Goal: Check status

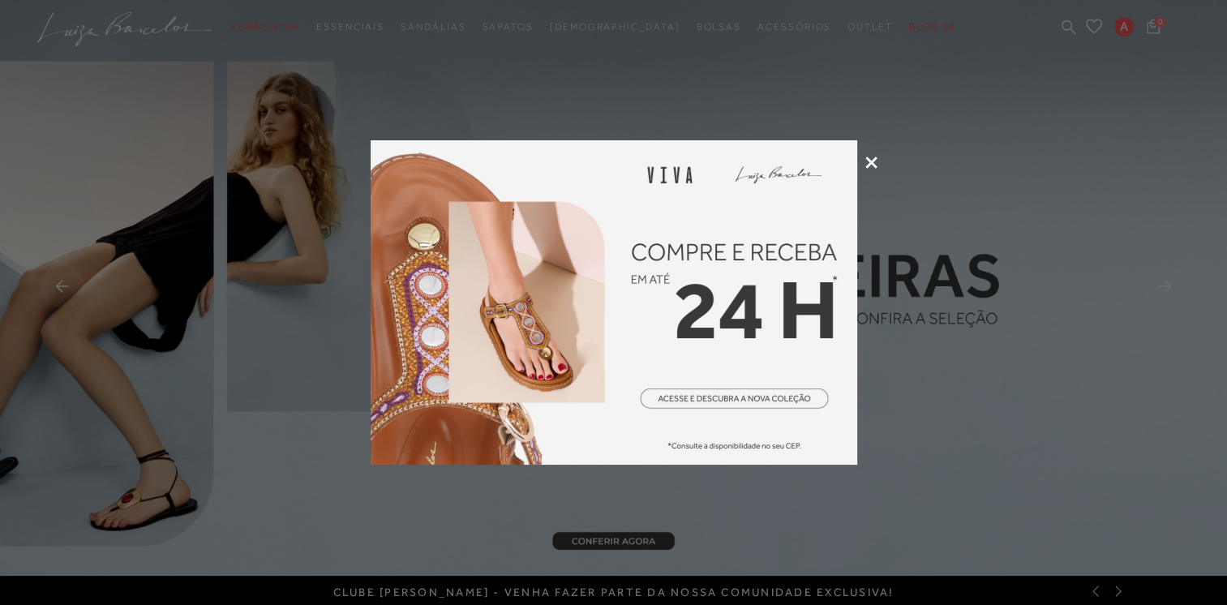
click at [873, 161] on icon at bounding box center [871, 163] width 12 height 12
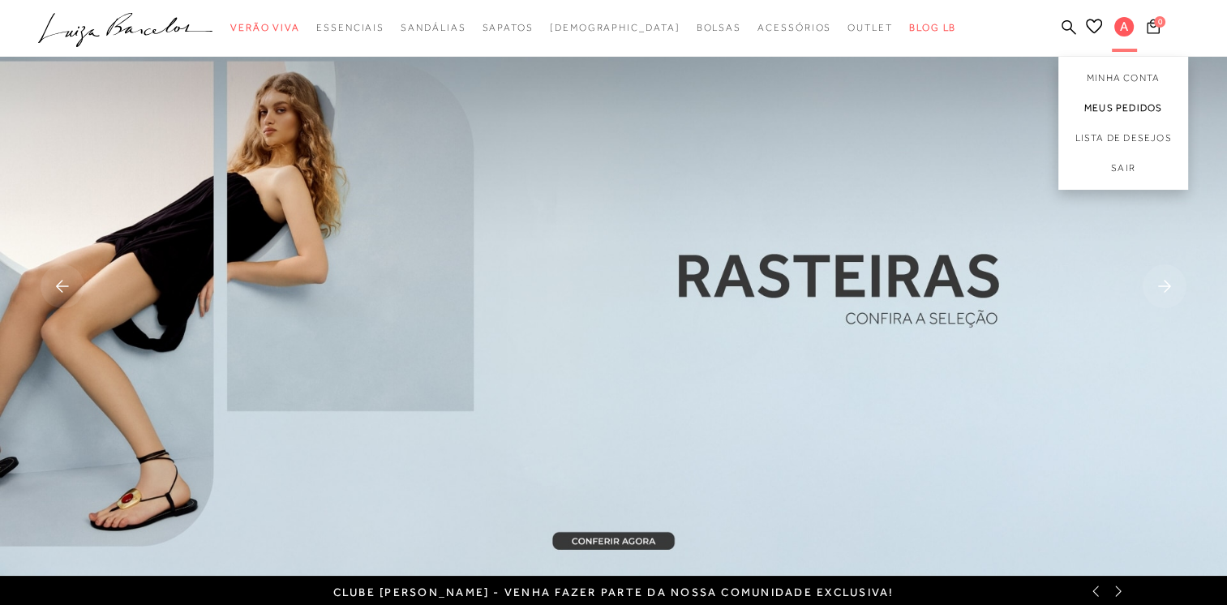
click at [1110, 103] on link "Meus Pedidos" at bounding box center [1123, 108] width 130 height 30
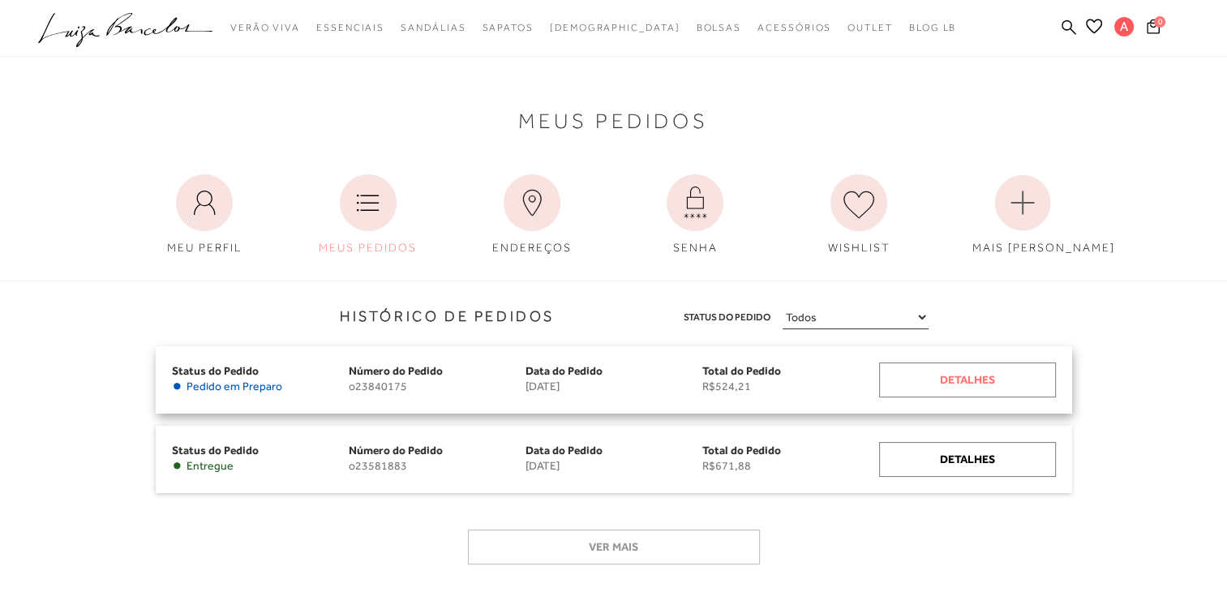
click at [919, 388] on div "Detalhes" at bounding box center [967, 379] width 177 height 35
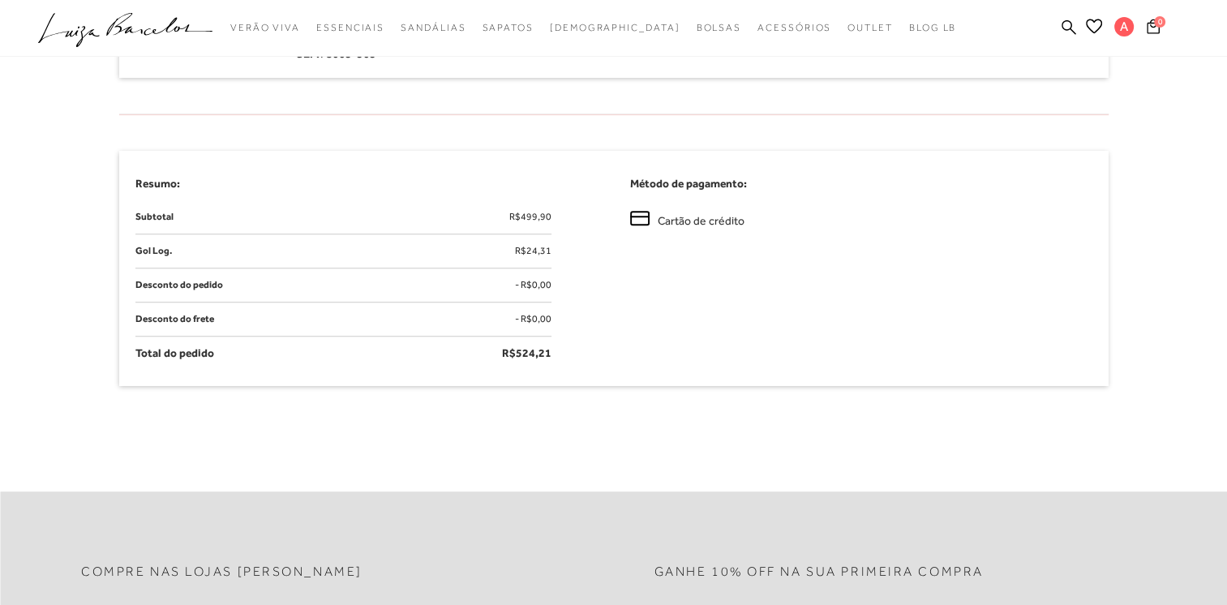
scroll to position [756, 0]
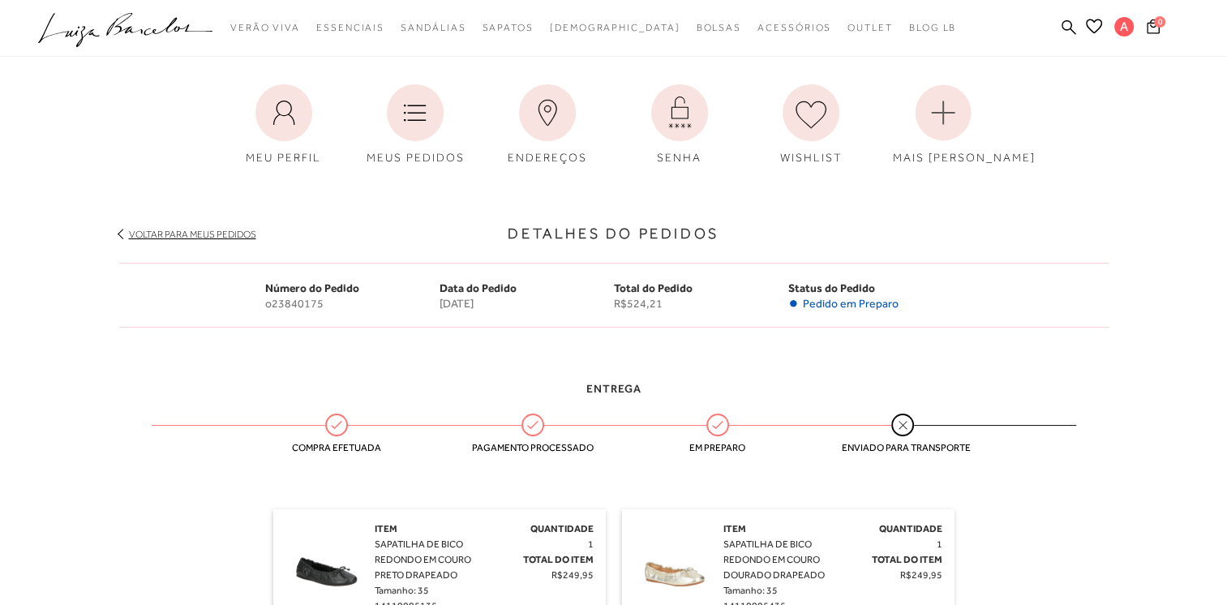
drag, startPoint x: 899, startPoint y: 427, endPoint x: 860, endPoint y: 402, distance: 46.3
click at [899, 427] on icon at bounding box center [901, 427] width 4 height 4
